Goal: Find specific page/section: Find specific page/section

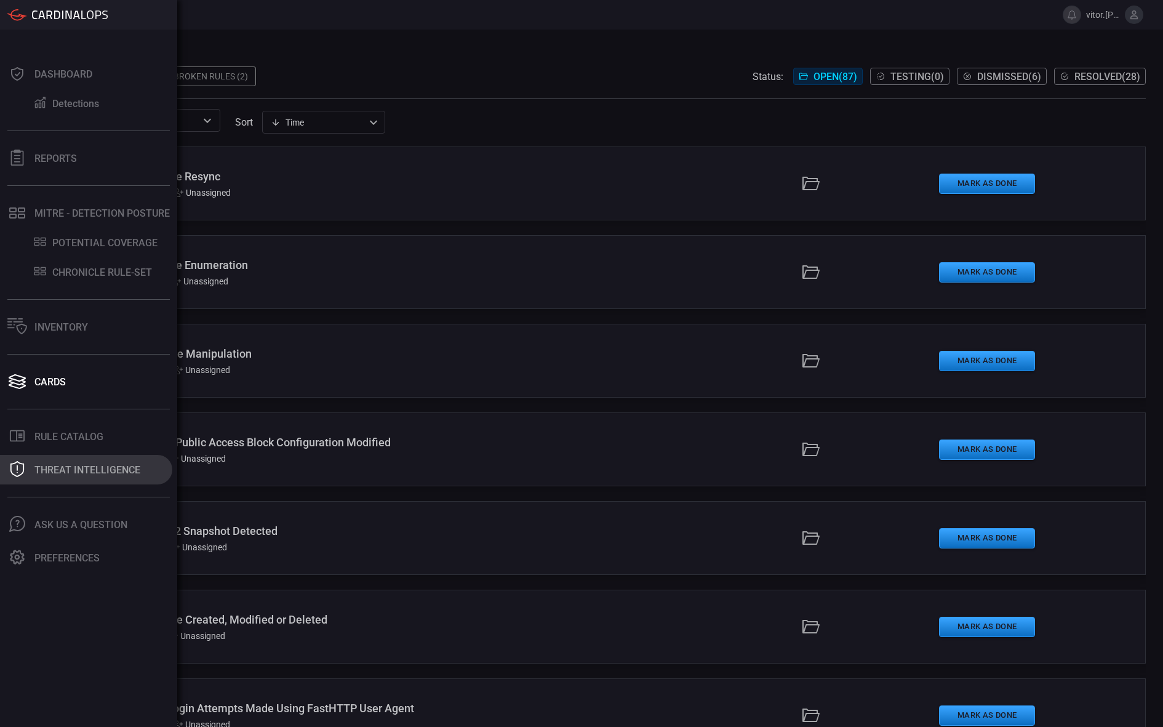
click at [86, 471] on div "Threat Intelligence" at bounding box center [87, 470] width 106 height 12
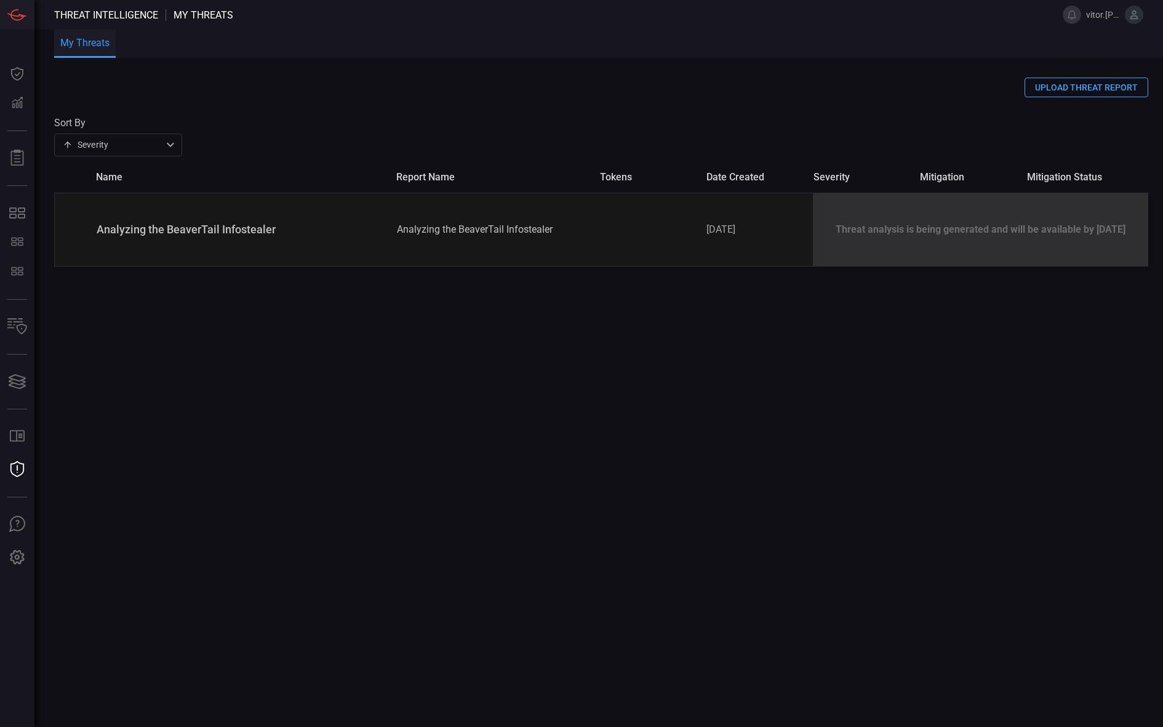
click at [474, 375] on div "UPLOAD THREAT REPORT Sort By Severity severity ​ name report name tokens date c…" at bounding box center [608, 402] width 1109 height 649
